Goal: Task Accomplishment & Management: Manage account settings

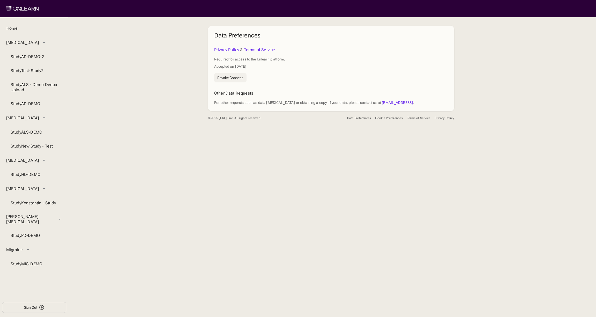
click at [235, 77] on div "Revoke Consent" at bounding box center [229, 78] width 25 height 4
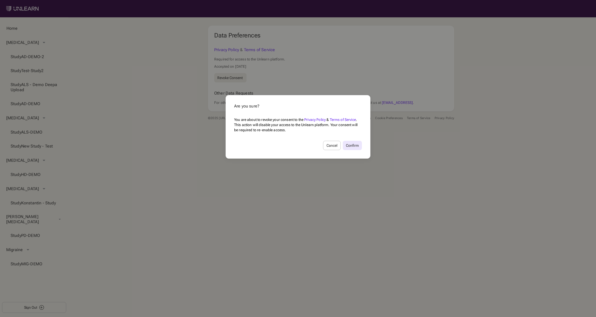
click at [357, 146] on div "Confirm" at bounding box center [352, 146] width 13 height 4
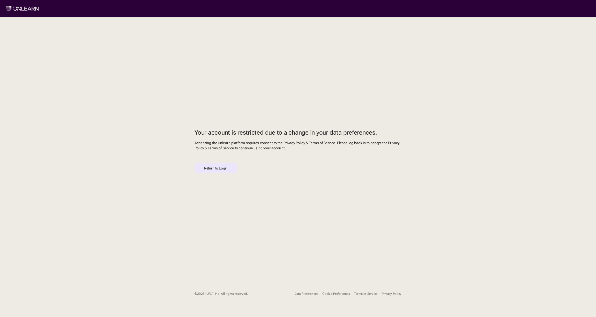
click at [210, 169] on div "Return to Login" at bounding box center [216, 168] width 24 height 4
